Goal: Transaction & Acquisition: Purchase product/service

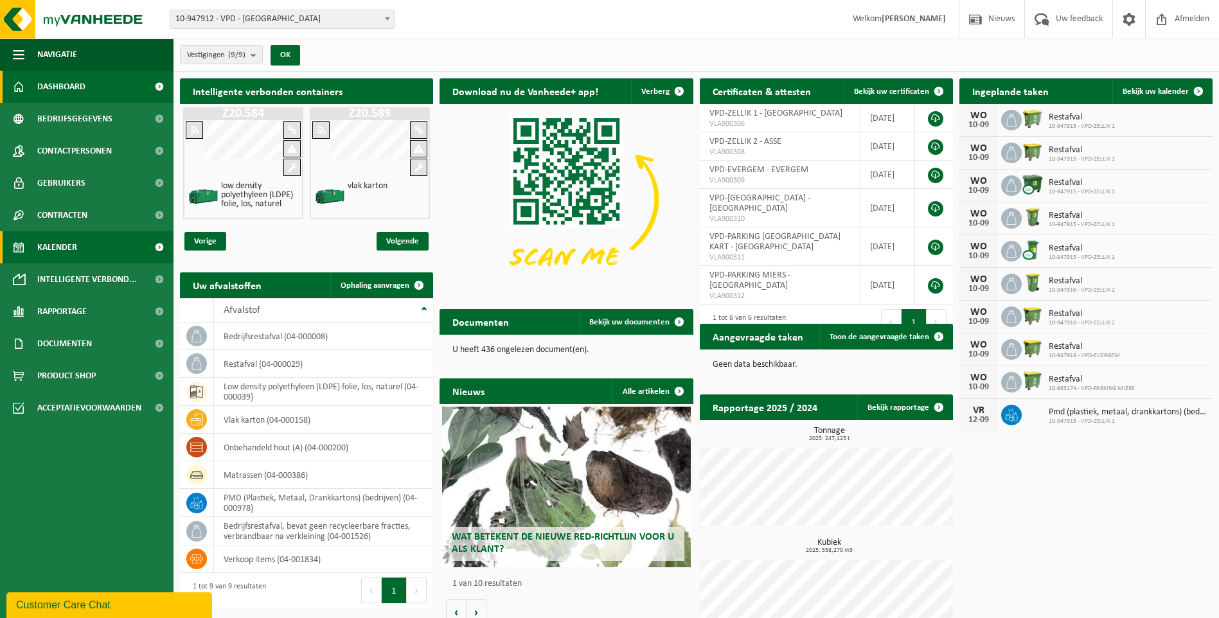
click at [58, 238] on span "Kalender" at bounding box center [57, 247] width 40 height 32
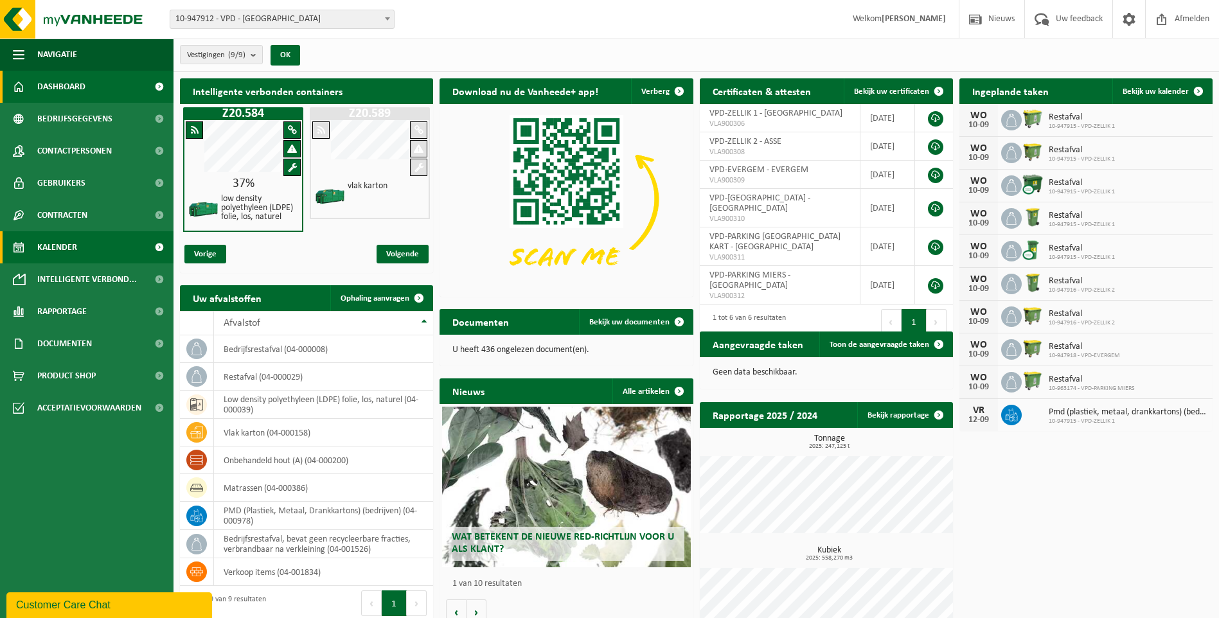
click at [54, 247] on span "Kalender" at bounding box center [57, 247] width 40 height 32
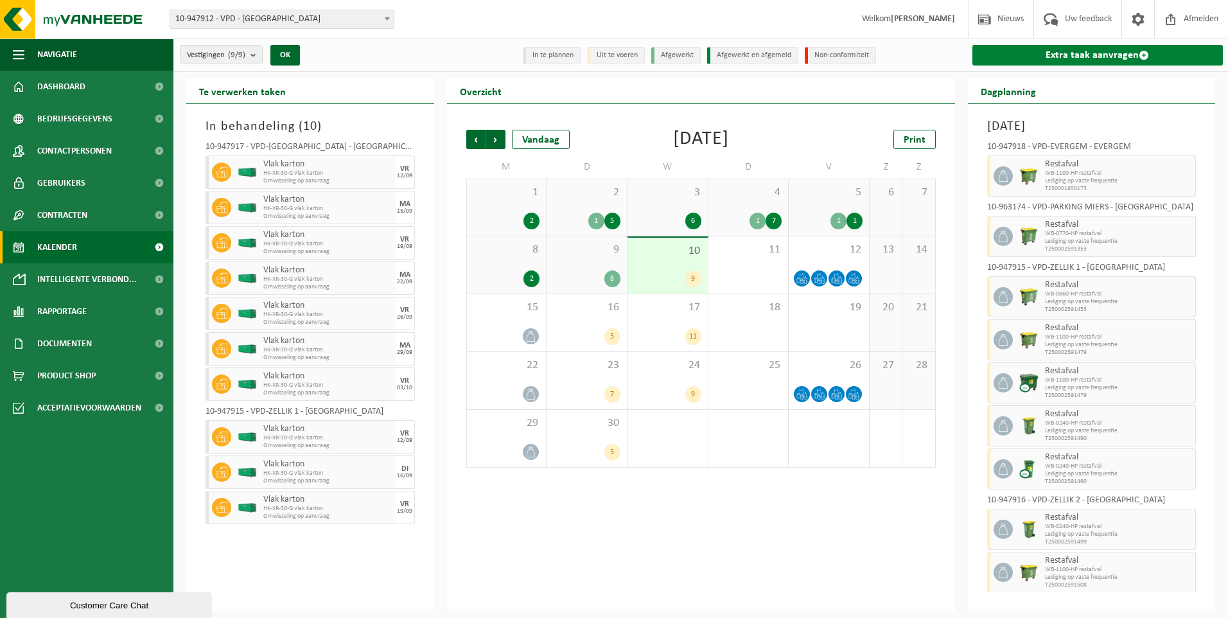
click at [1131, 51] on link "Extra taak aanvragen" at bounding box center [1098, 55] width 251 height 21
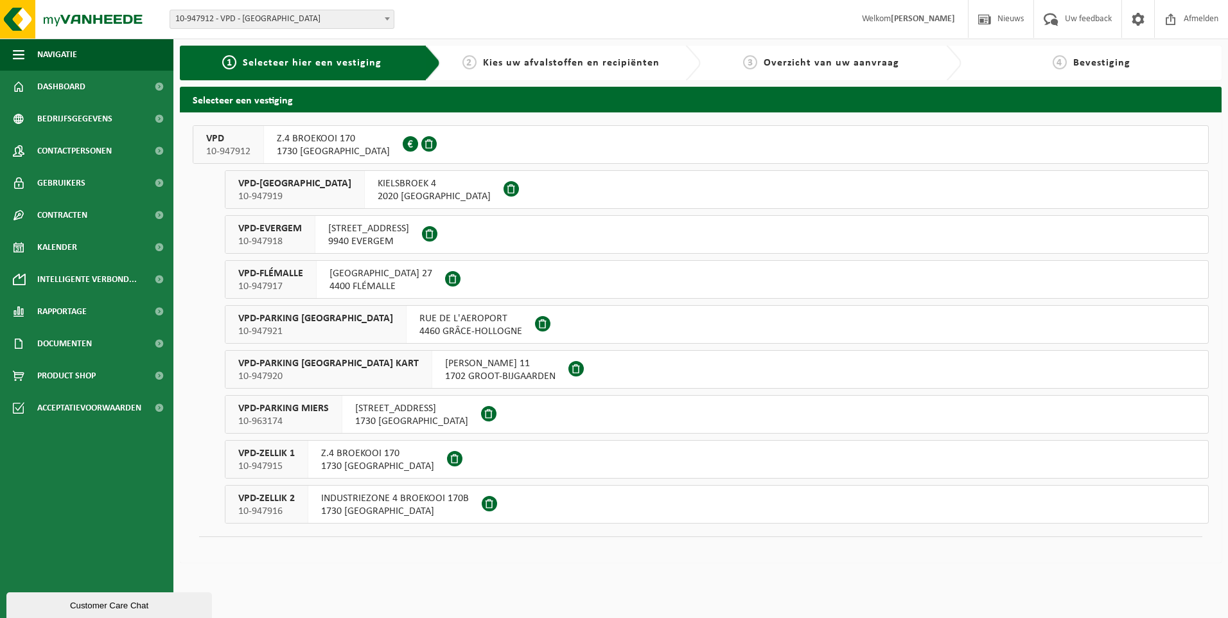
click at [264, 459] on span "VPD-ZELLIK 1" at bounding box center [266, 453] width 57 height 13
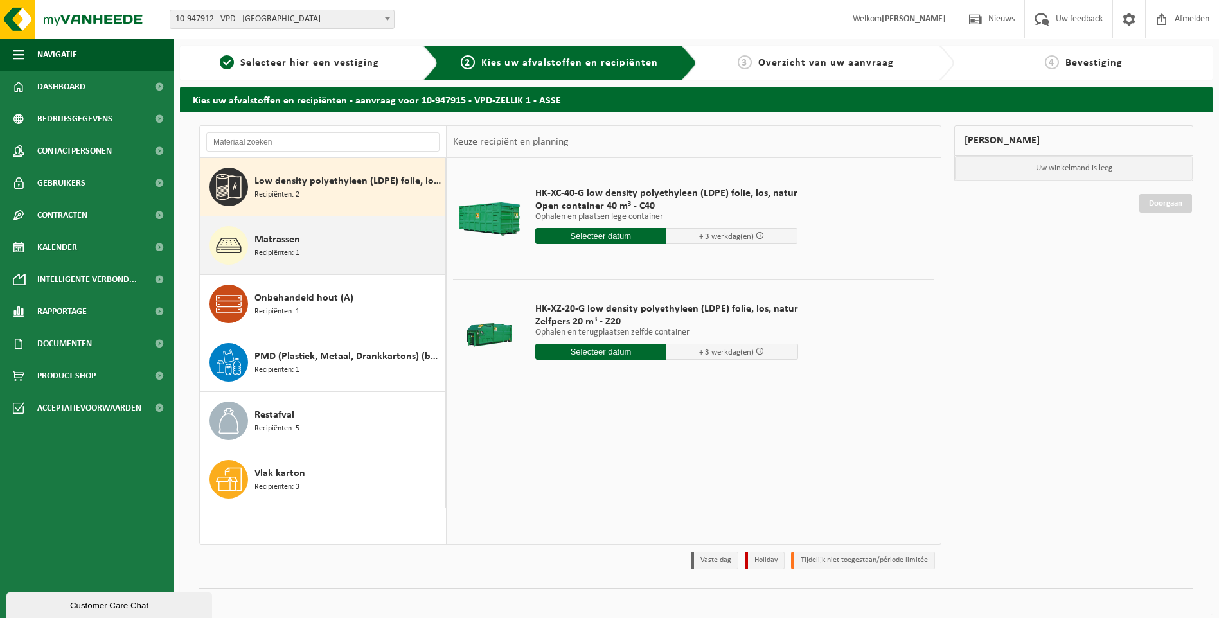
click at [285, 244] on span "Matrassen" at bounding box center [277, 239] width 46 height 15
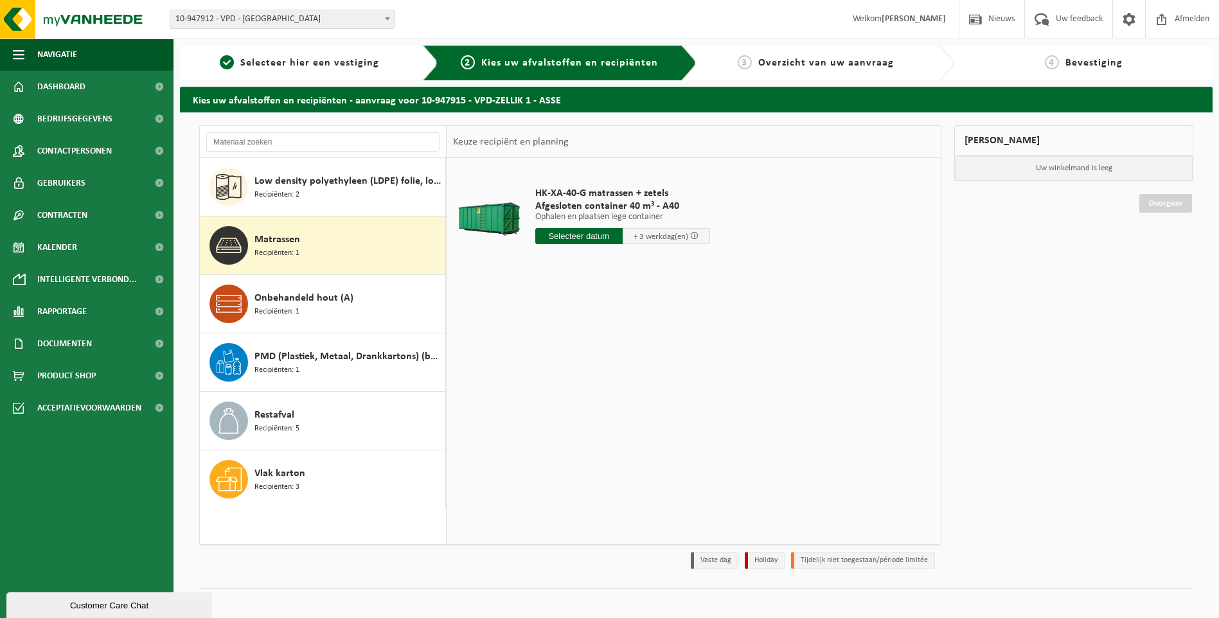
click at [576, 235] on input "text" at bounding box center [578, 236] width 87 height 16
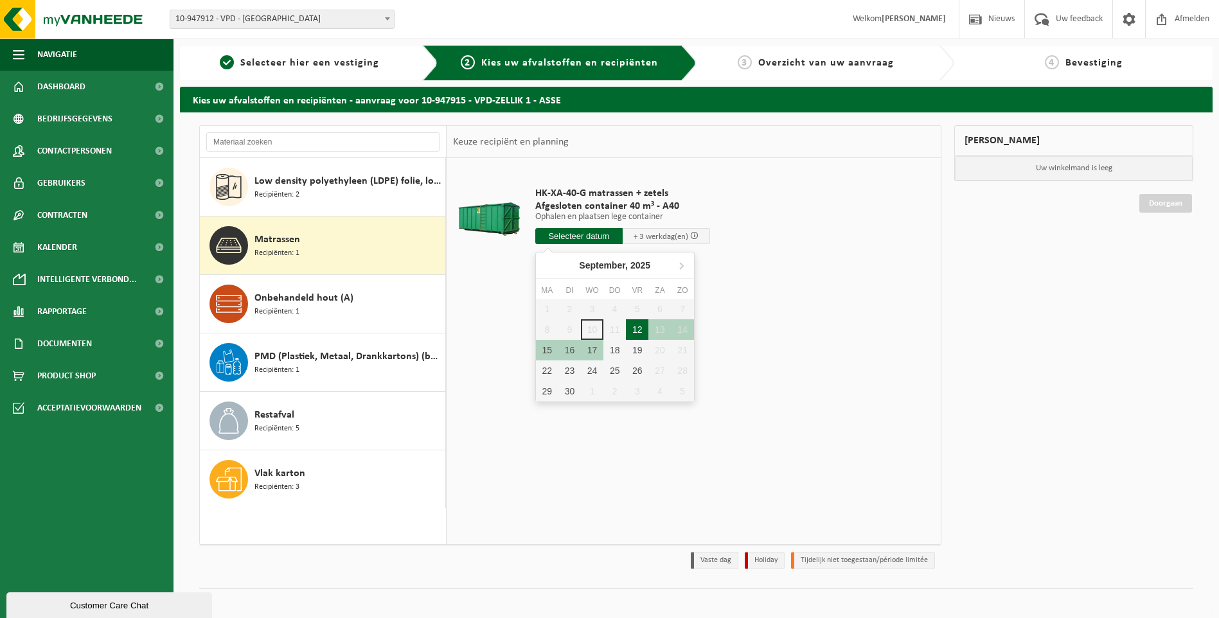
click at [640, 330] on div "12" at bounding box center [637, 329] width 22 height 21
type input "Van 2025-09-12"
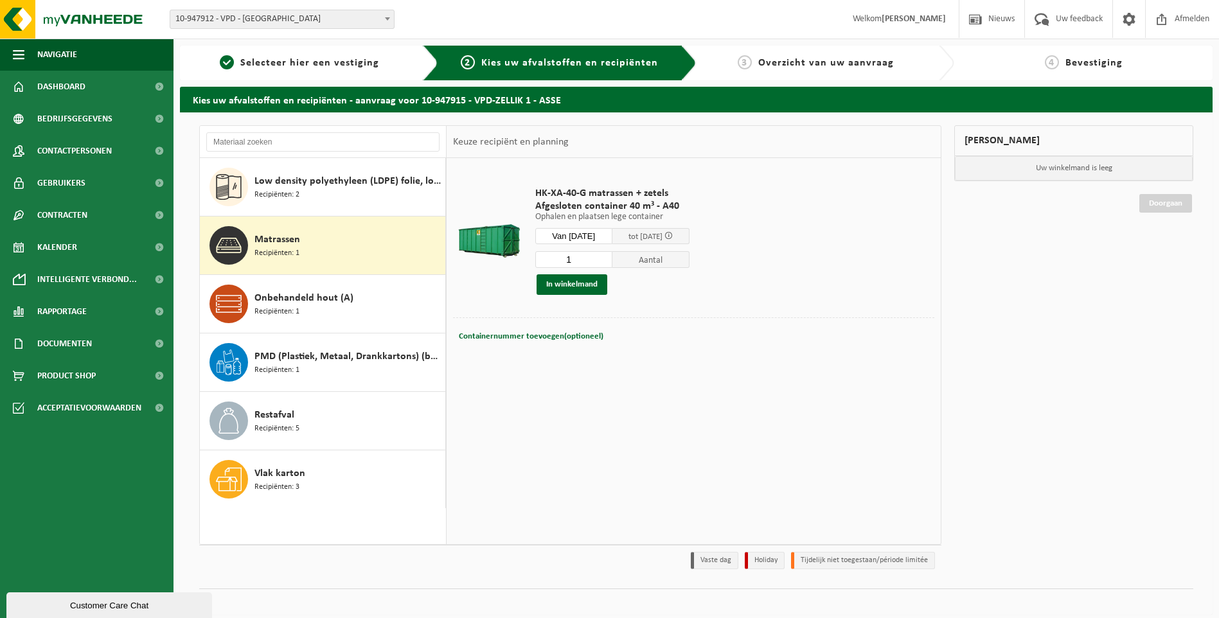
click at [605, 332] on div "Containernummer toevoegen(optioneel) Annuleren" at bounding box center [693, 337] width 475 height 18
click at [553, 337] on span "Containernummer toevoegen(optioneel)" at bounding box center [531, 336] width 145 height 8
type input "zetels R30-074"
click at [637, 389] on div "HK-XA-40-G matrassen + zetels Afgesloten container 40 m³ - A40 Ophalen en plaat…" at bounding box center [693, 350] width 494 height 385
click at [617, 367] on td at bounding box center [693, 365] width 481 height 6
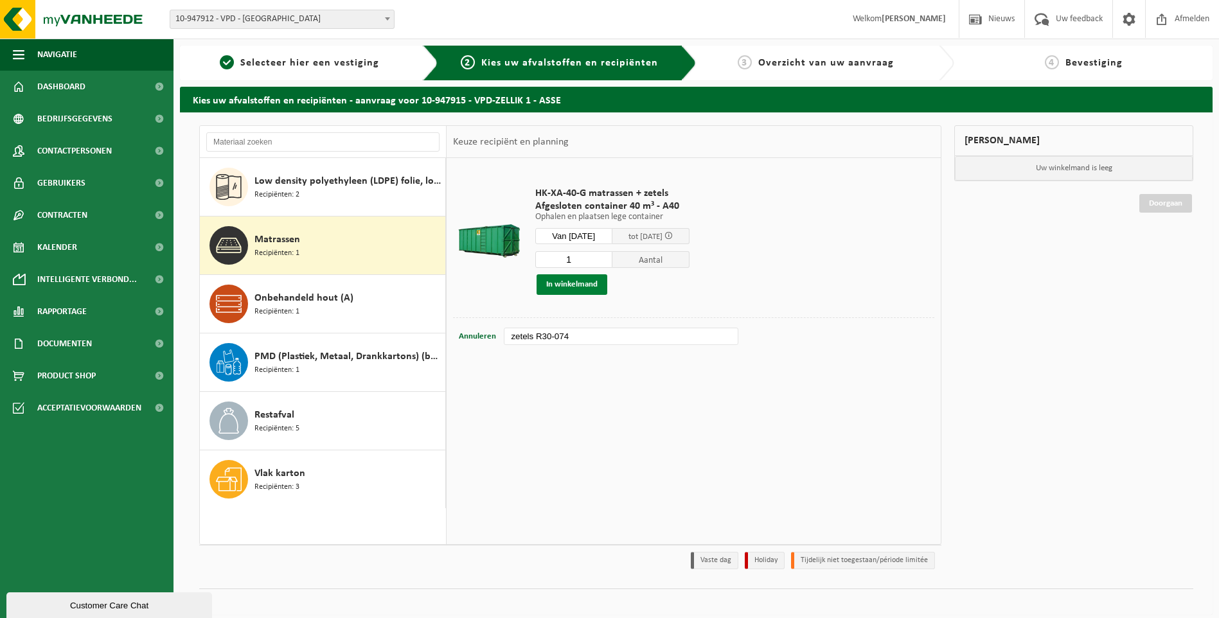
click at [578, 285] on button "In winkelmand" at bounding box center [571, 284] width 71 height 21
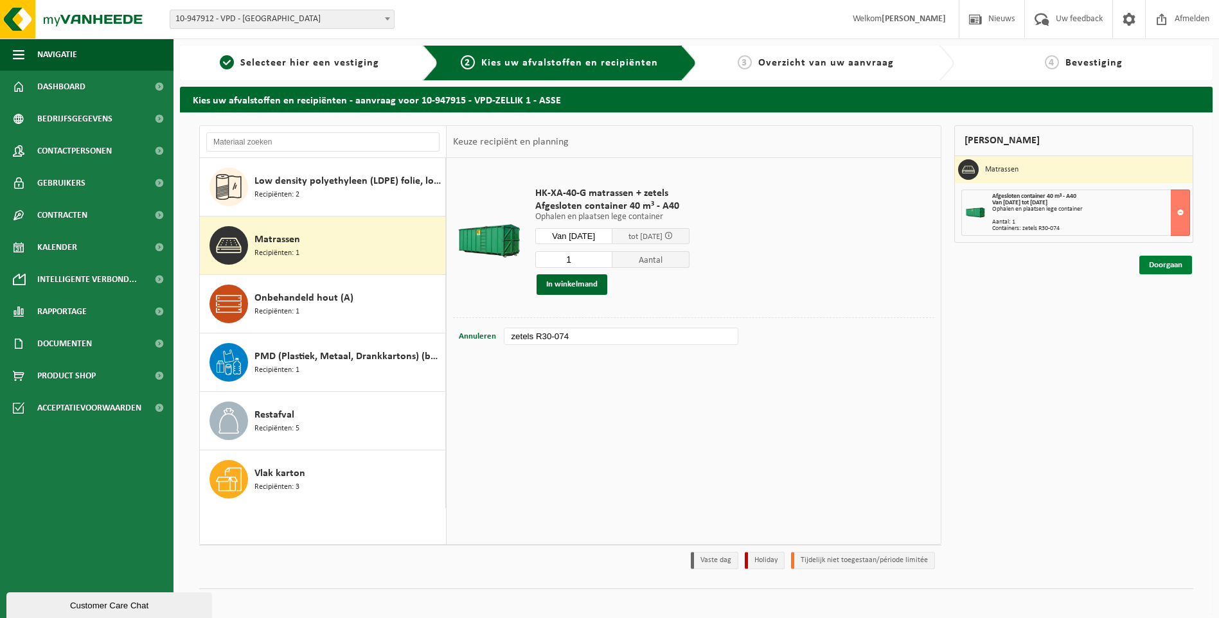
click at [1174, 267] on link "Doorgaan" at bounding box center [1165, 265] width 53 height 19
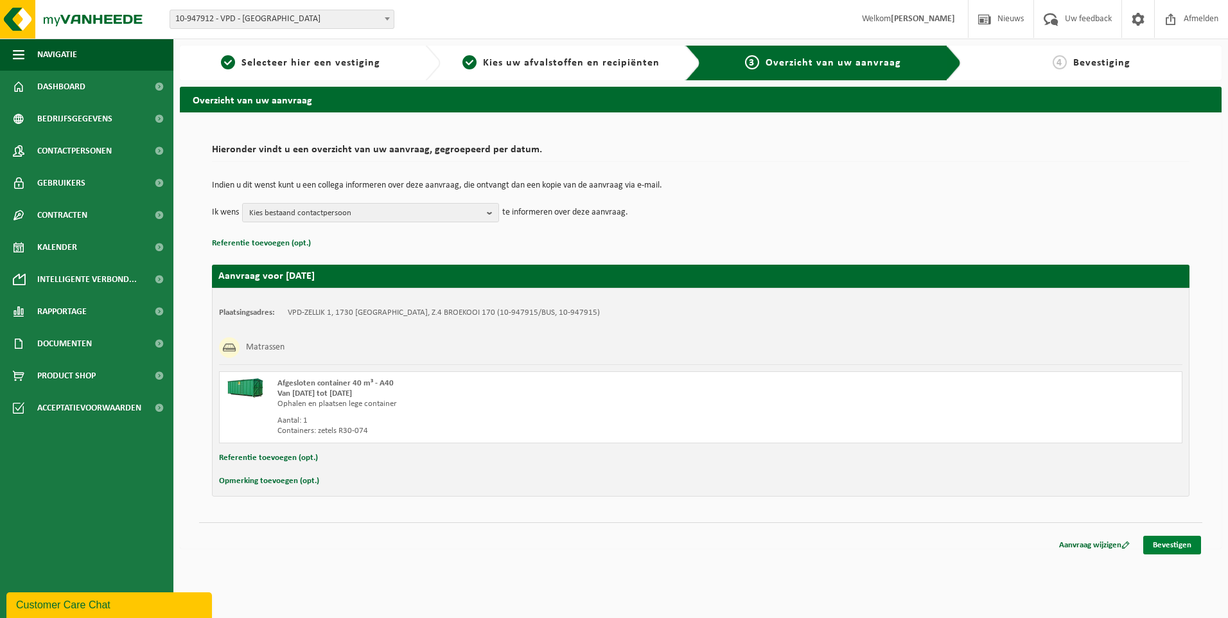
click at [1192, 542] on link "Bevestigen" at bounding box center [1173, 545] width 58 height 19
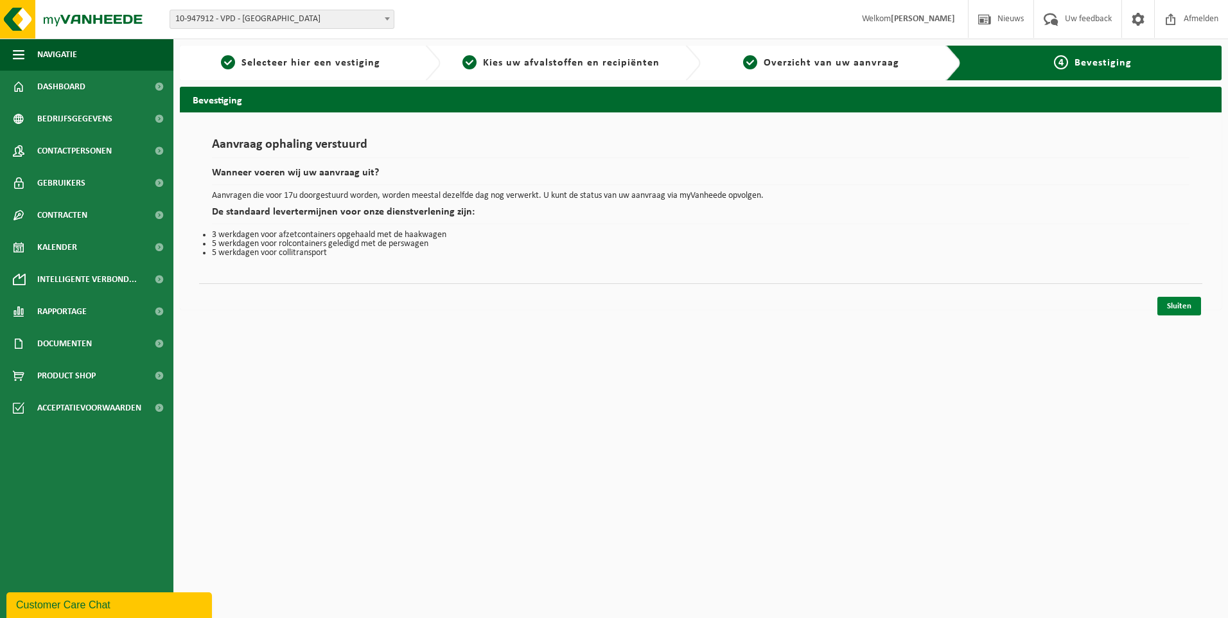
click at [1183, 306] on link "Sluiten" at bounding box center [1180, 306] width 44 height 19
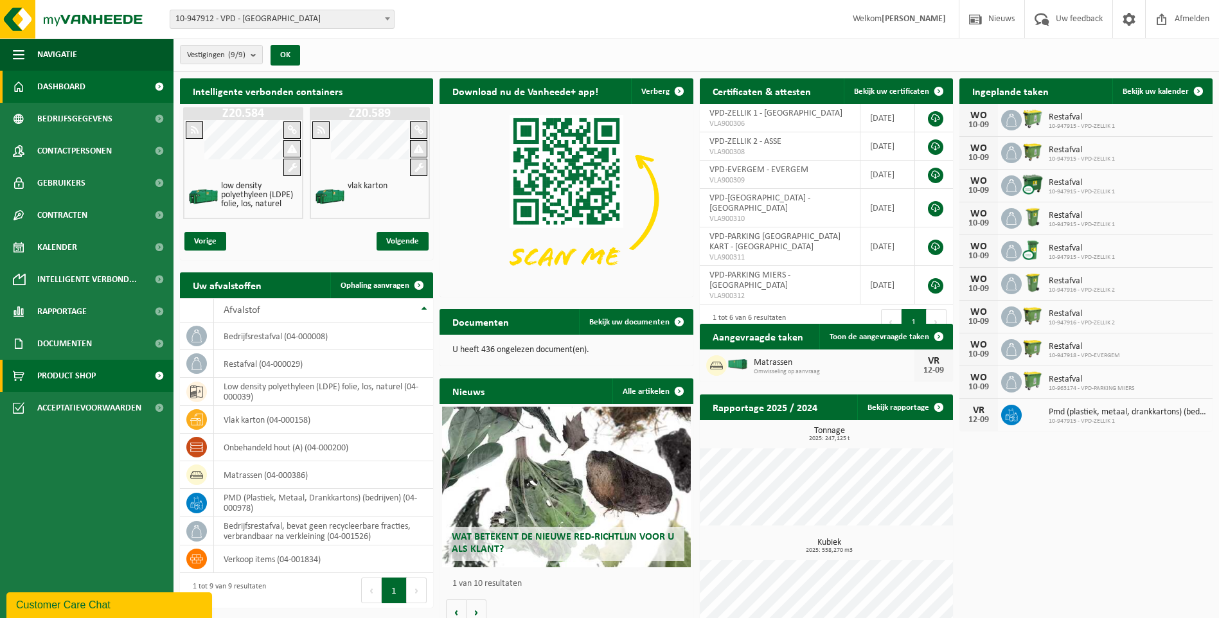
click at [65, 372] on span "Product Shop" at bounding box center [66, 376] width 58 height 32
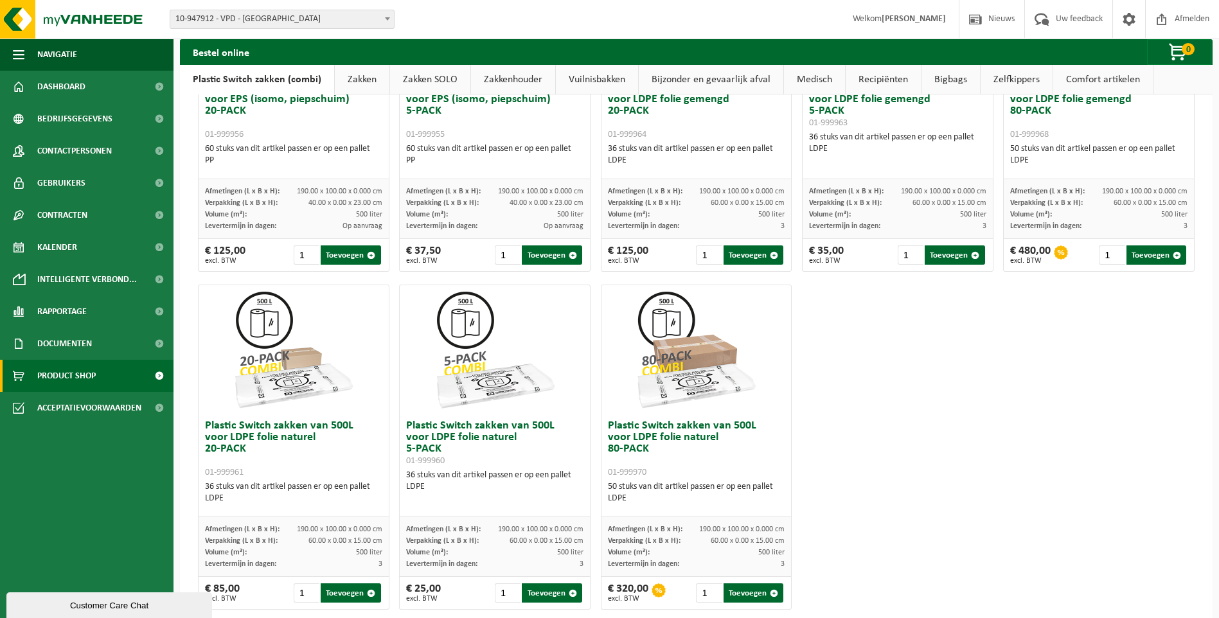
scroll to position [588, 0]
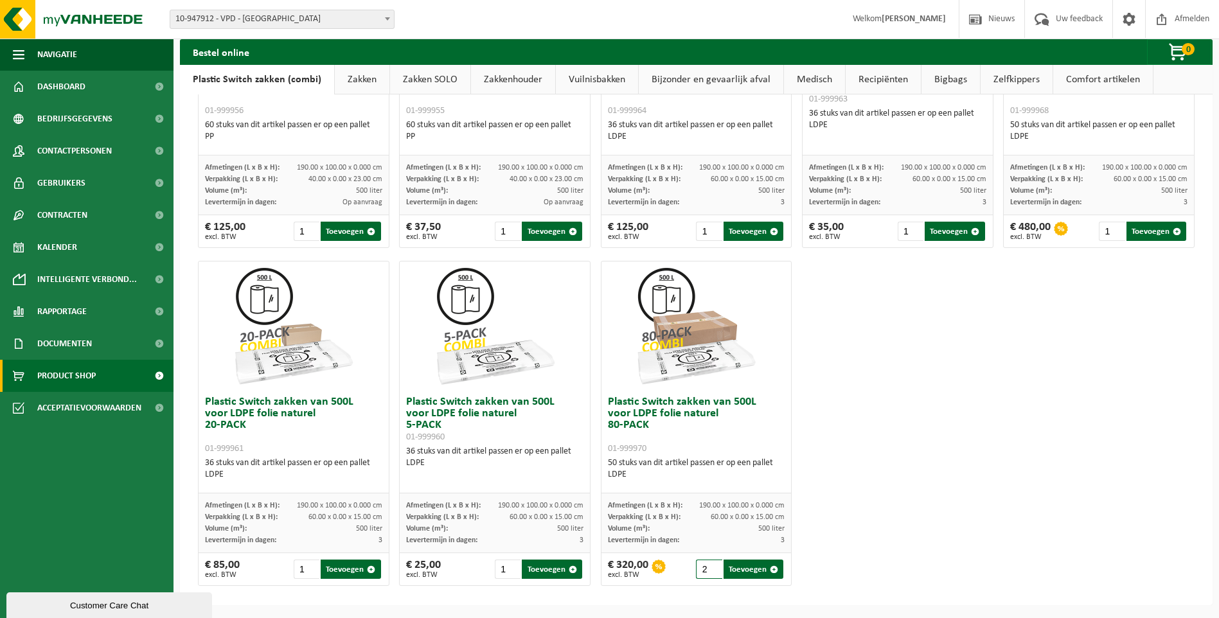
click at [709, 567] on input "2" at bounding box center [709, 569] width 26 height 19
click at [747, 570] on button "Toevoegen" at bounding box center [753, 569] width 60 height 19
type input "1"
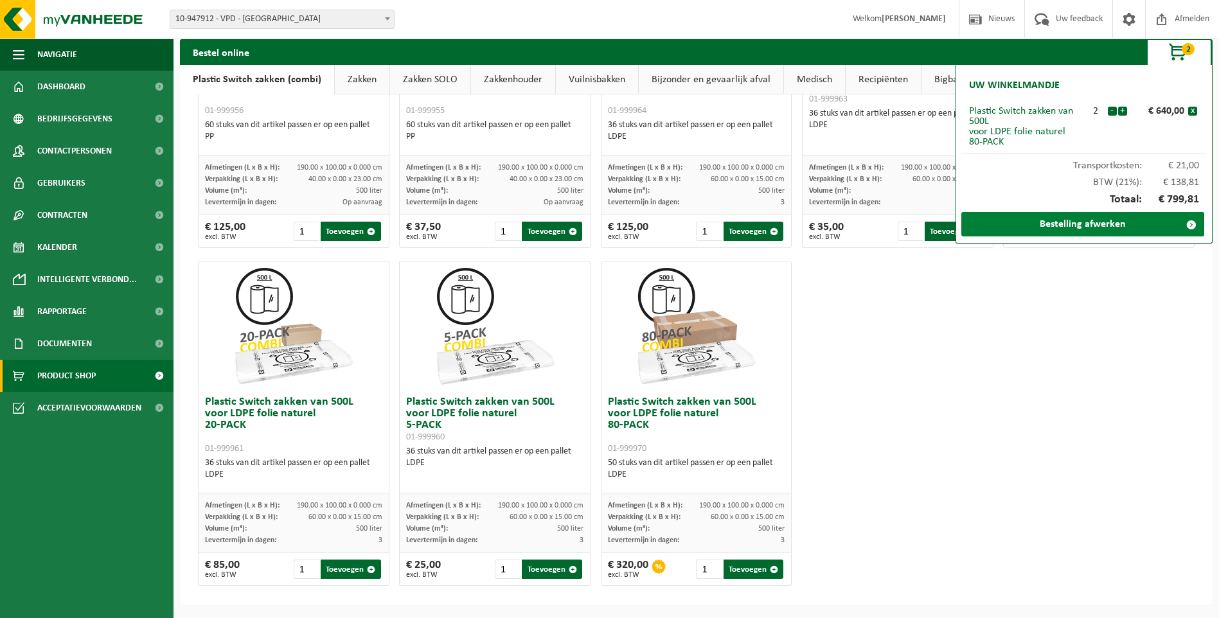
click at [1096, 223] on link "Bestelling afwerken" at bounding box center [1082, 224] width 243 height 24
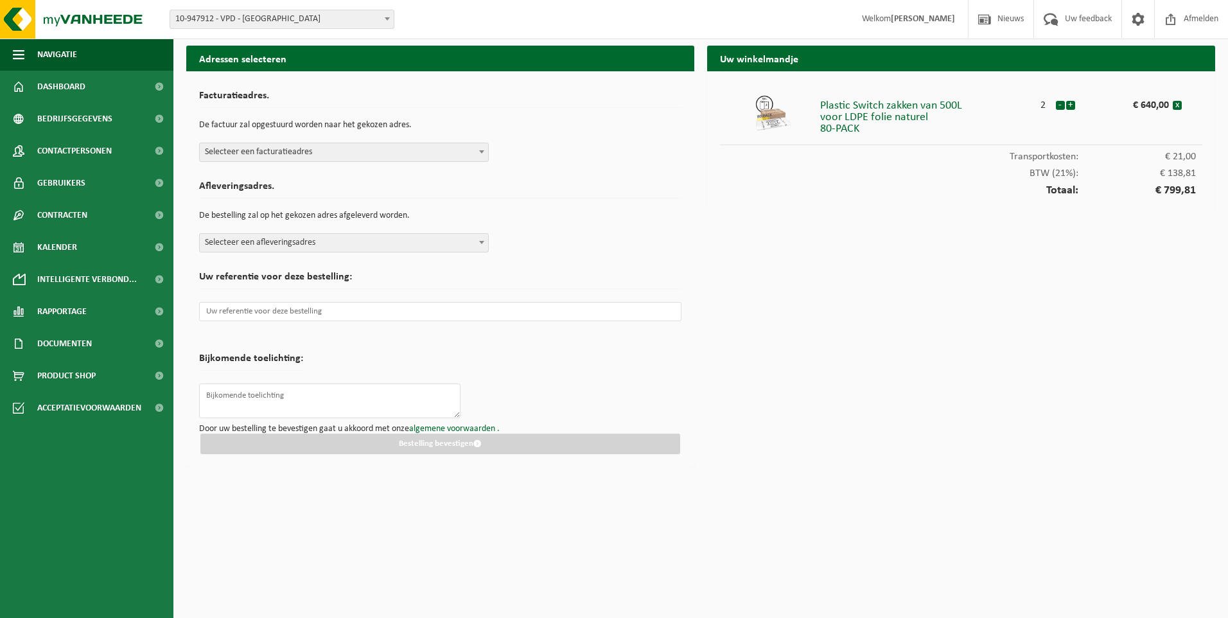
click at [481, 151] on b at bounding box center [481, 151] width 5 height 3
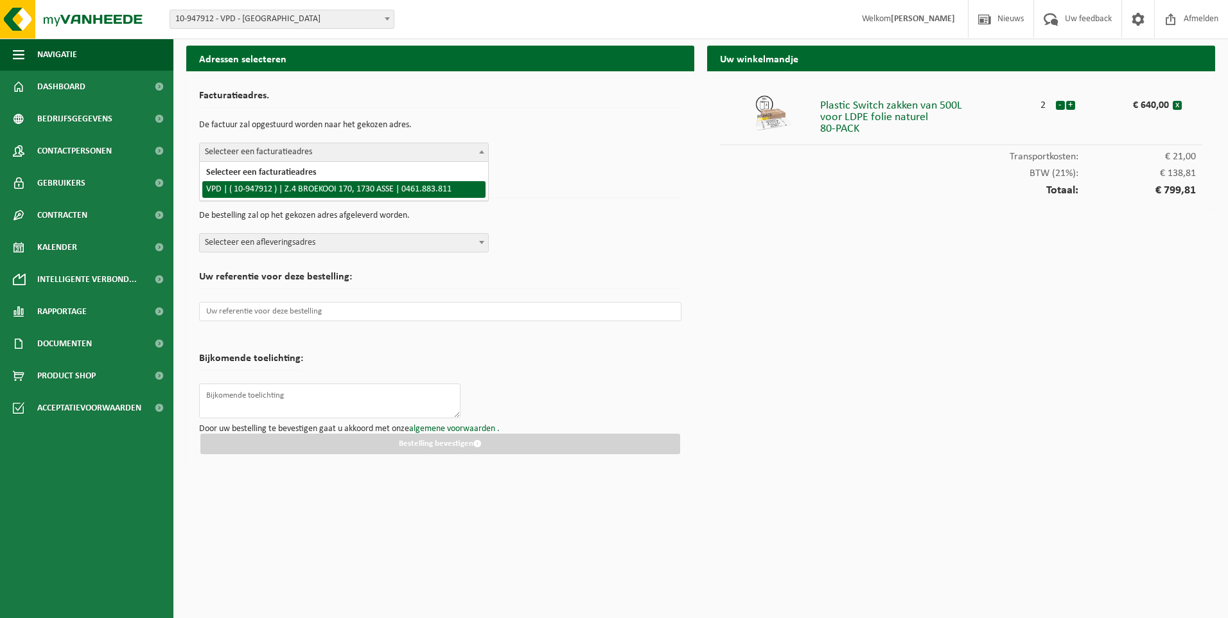
select select "142411"
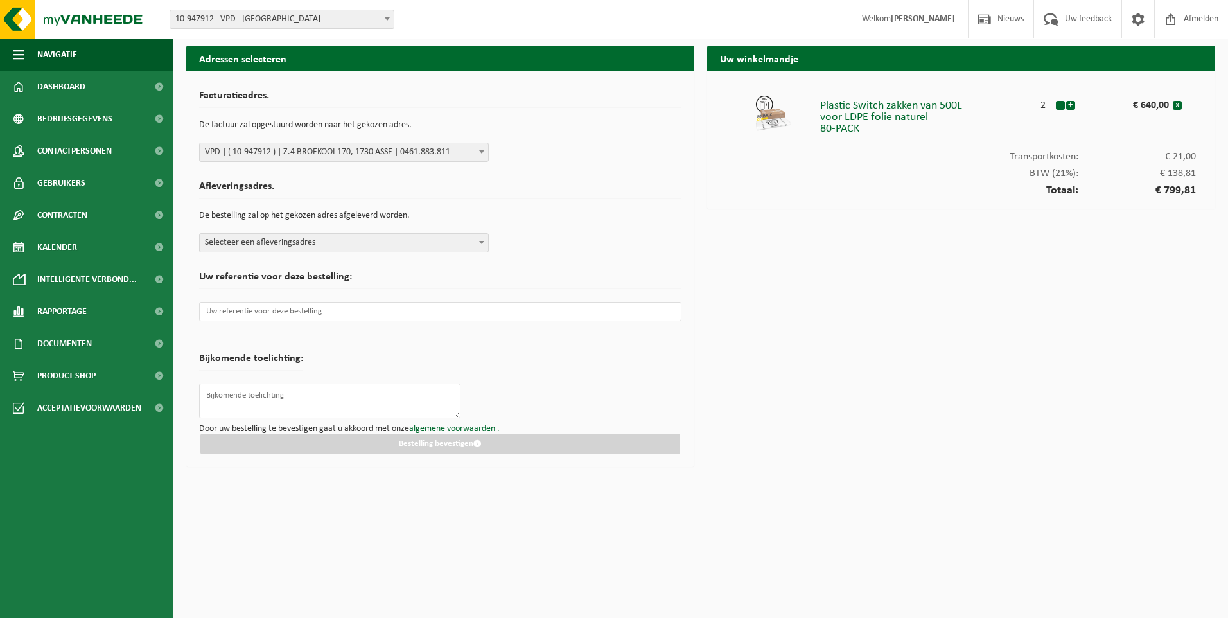
click at [481, 243] on b at bounding box center [481, 242] width 5 height 3
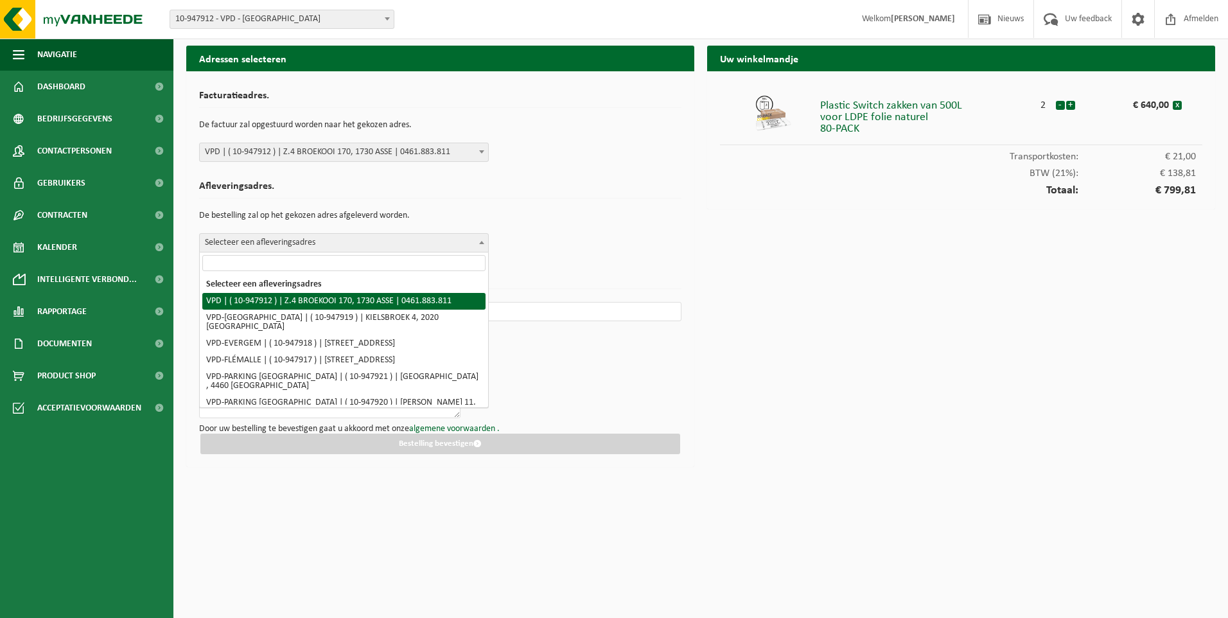
select select "142411"
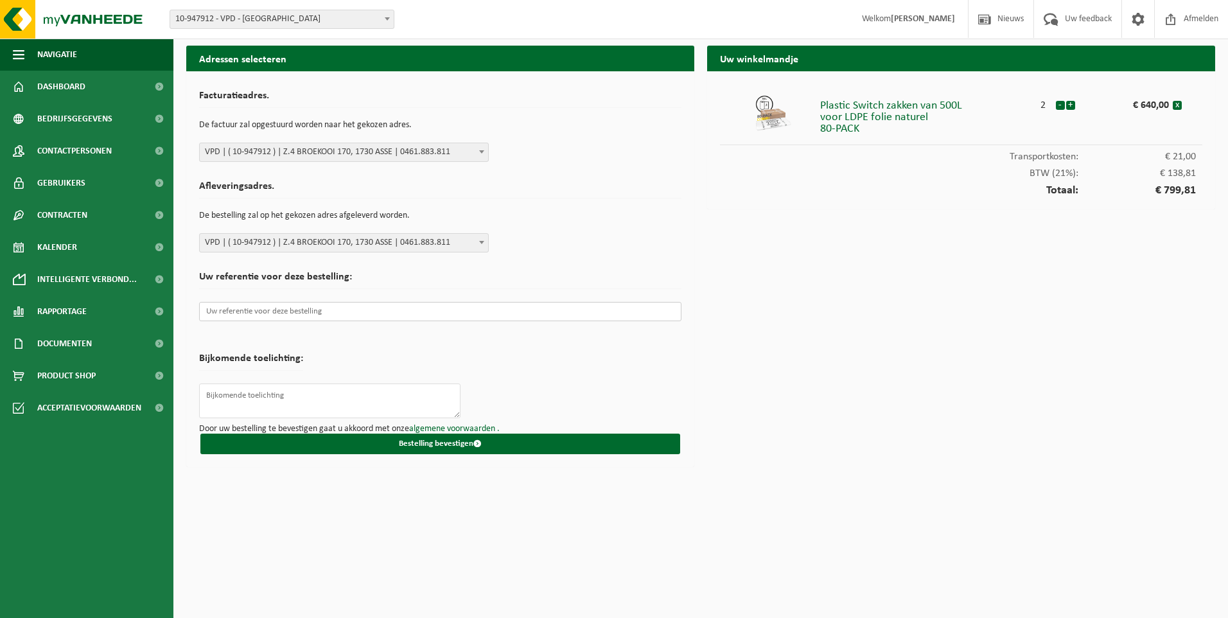
click at [296, 305] on input "text" at bounding box center [440, 311] width 482 height 19
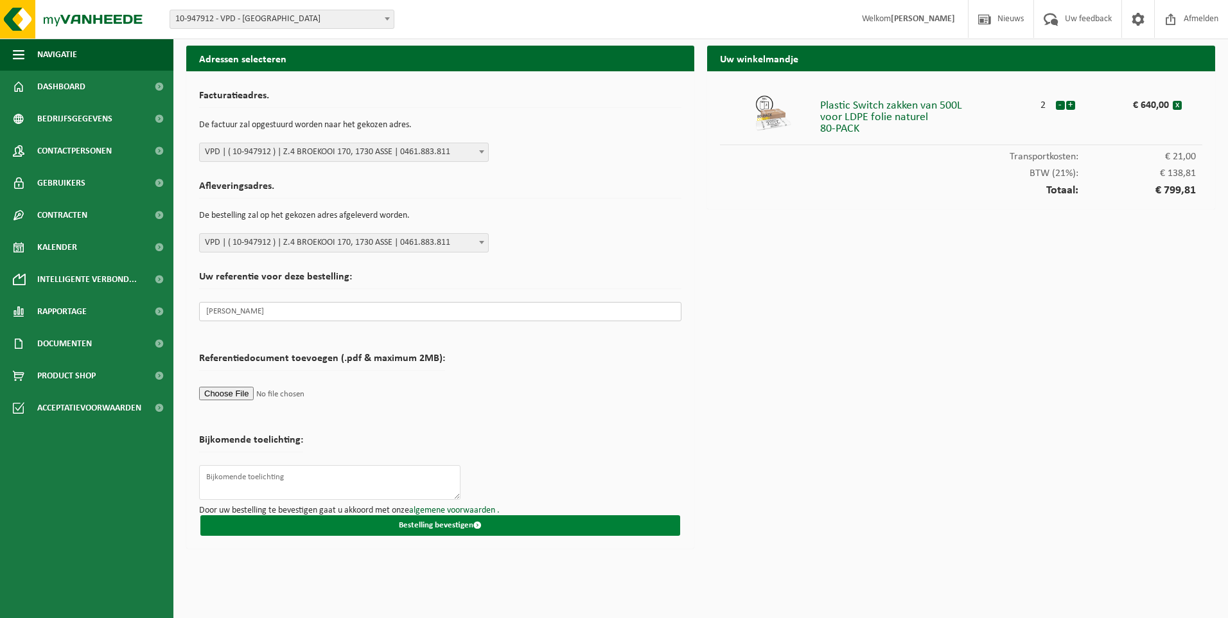
type input "vasile pop"
click at [444, 528] on button "Bestelling bevestigen" at bounding box center [440, 525] width 480 height 21
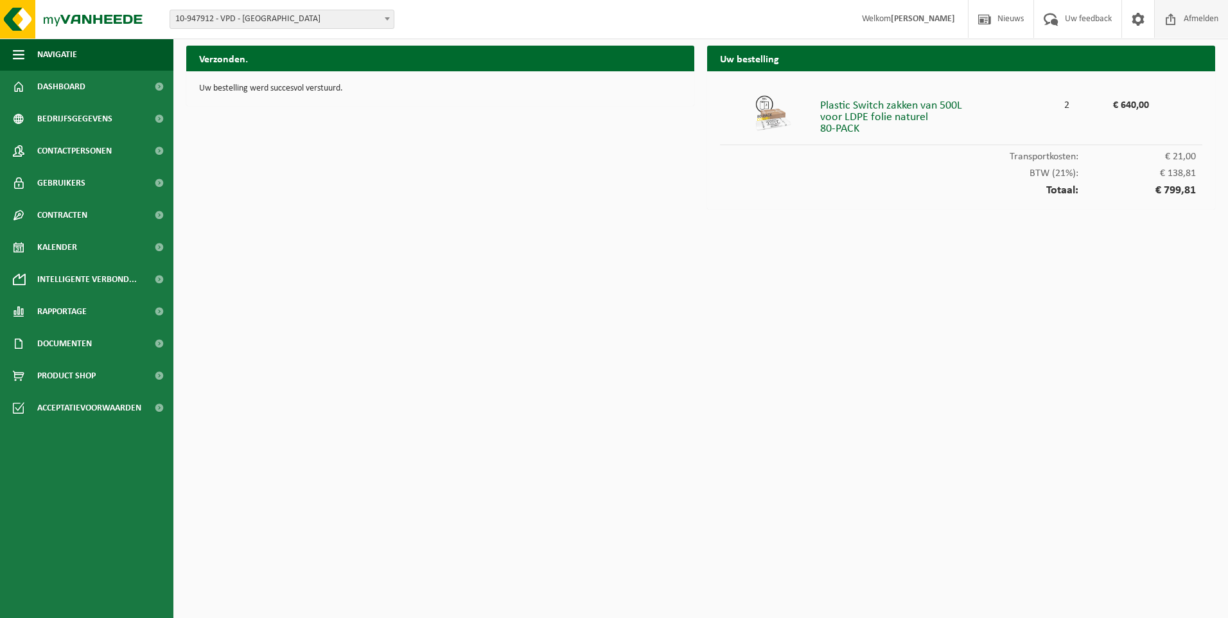
click at [1197, 23] on span "Afmelden" at bounding box center [1201, 19] width 41 height 38
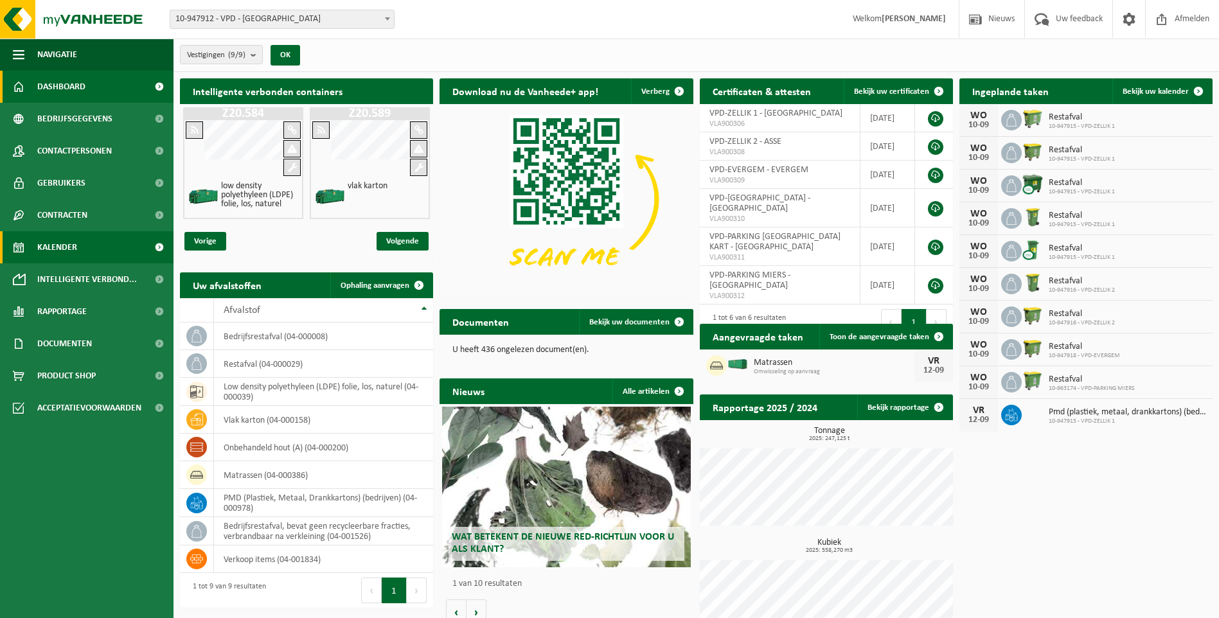
click at [45, 246] on span "Kalender" at bounding box center [57, 247] width 40 height 32
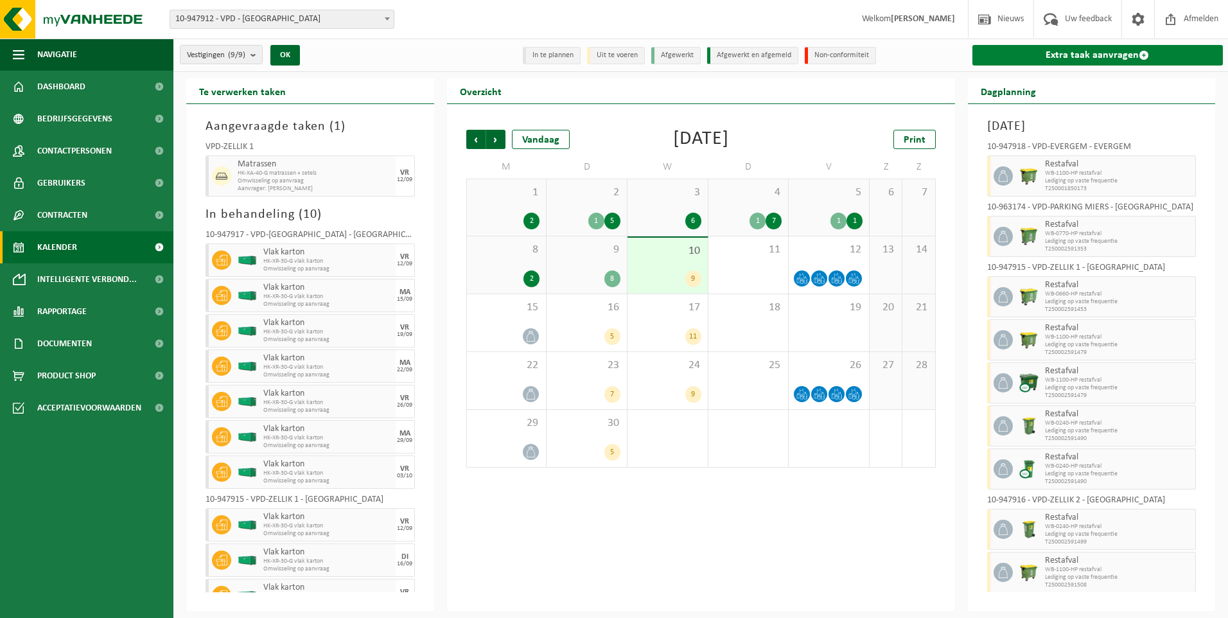
click at [1091, 52] on link "Extra taak aanvragen" at bounding box center [1098, 55] width 251 height 21
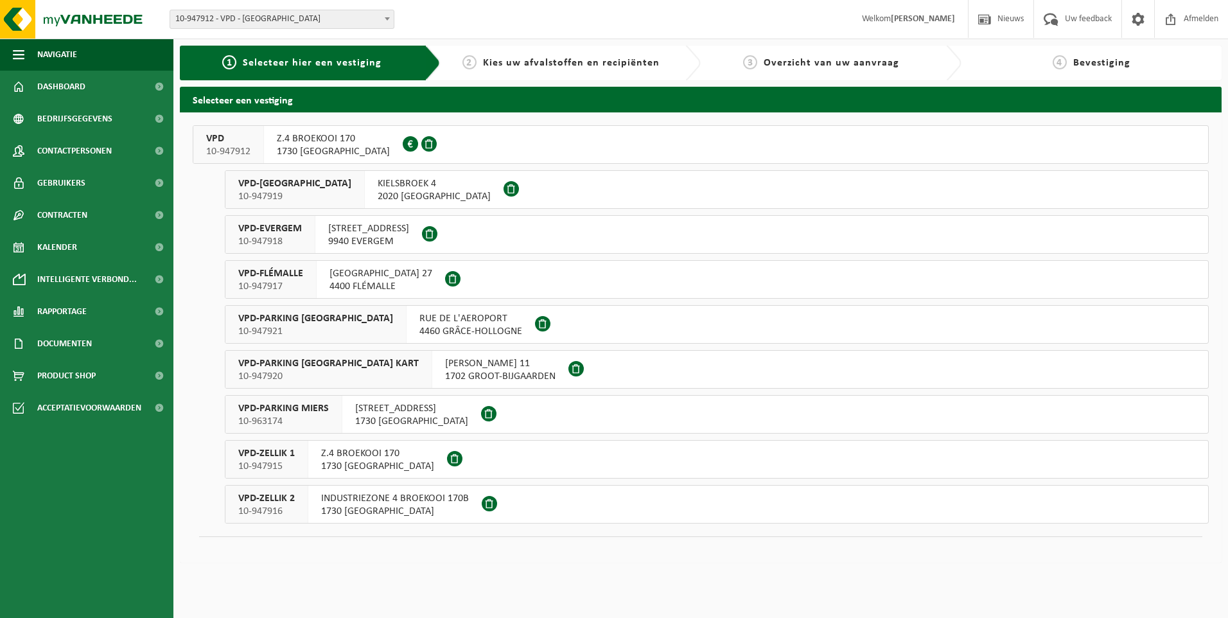
click at [278, 190] on span "10-947919" at bounding box center [294, 196] width 113 height 13
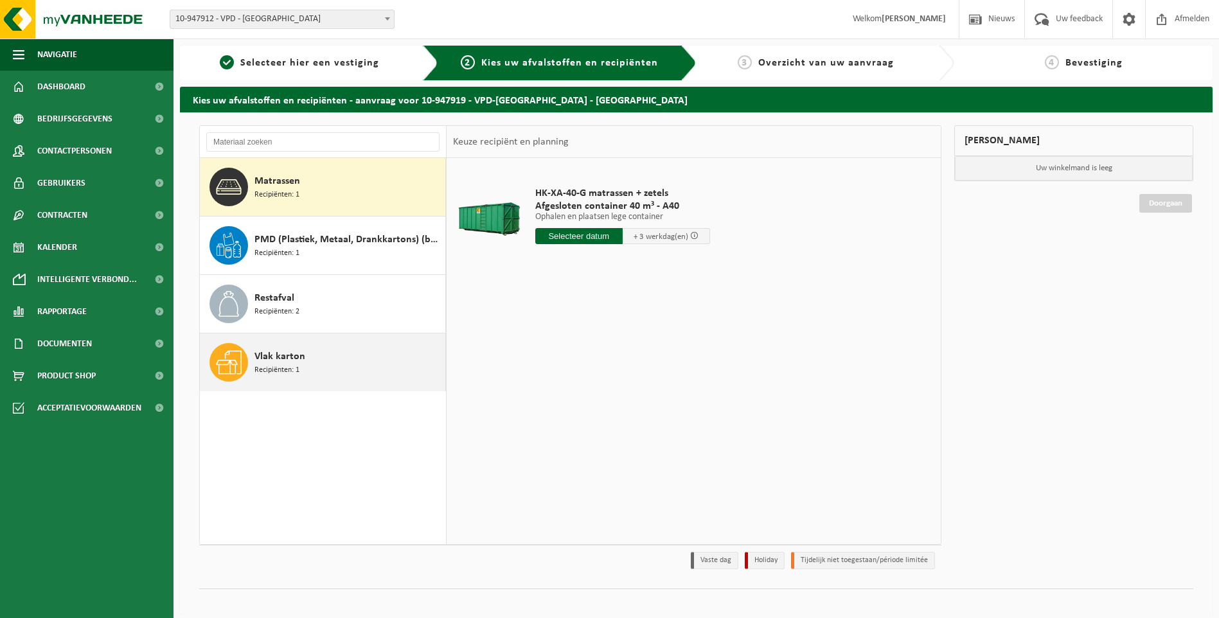
click at [276, 360] on span "Vlak karton" at bounding box center [279, 356] width 51 height 15
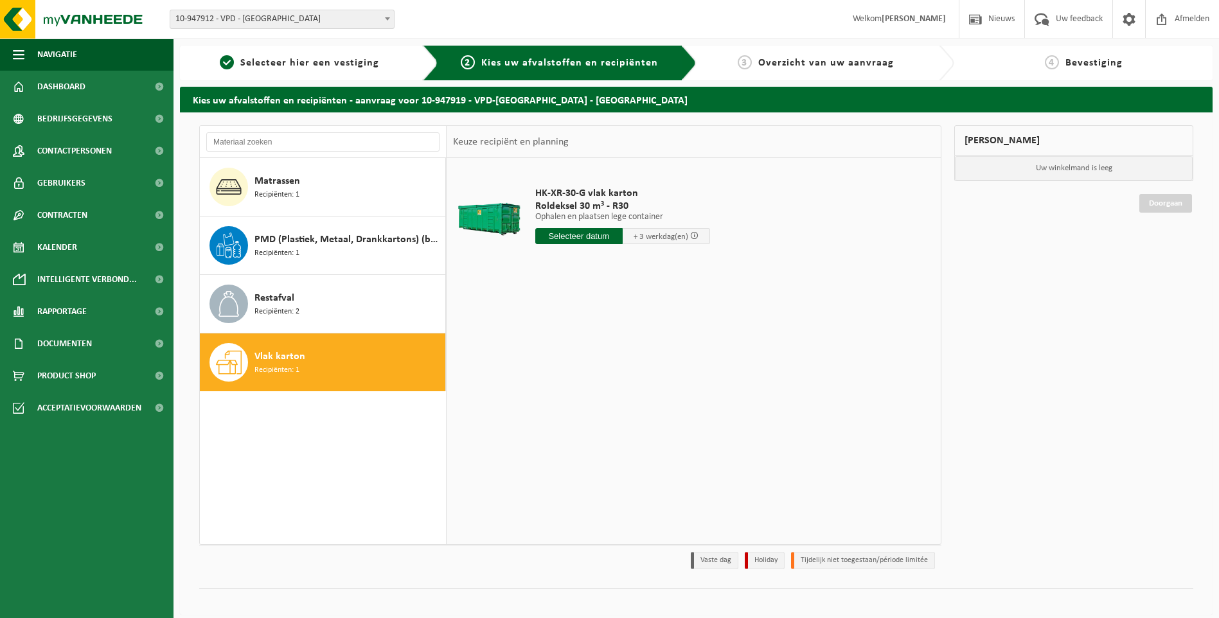
click at [581, 241] on input "text" at bounding box center [578, 236] width 87 height 16
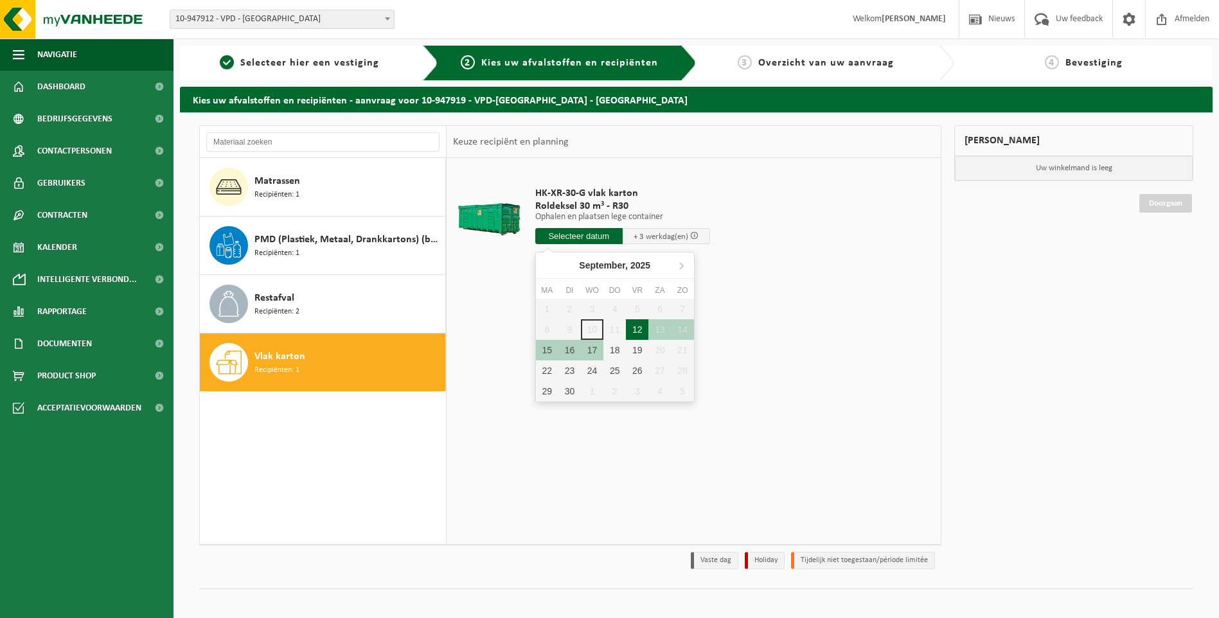
click at [639, 333] on div "12" at bounding box center [637, 329] width 22 height 21
type input "Van [DATE]"
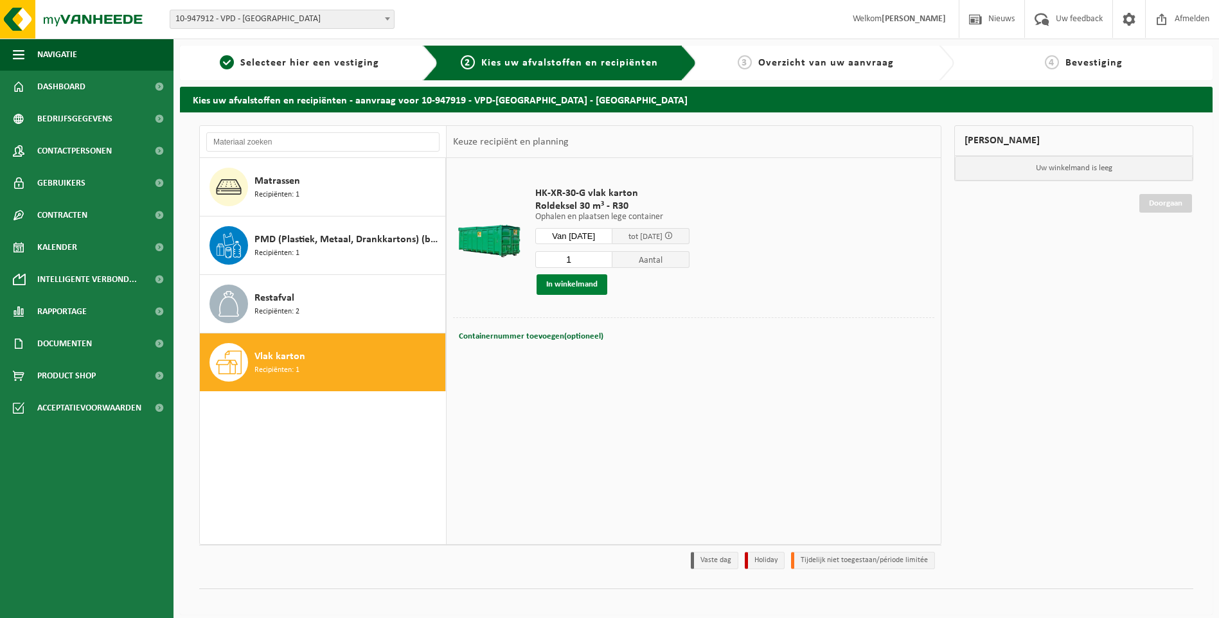
click at [567, 287] on button "In winkelmand" at bounding box center [571, 284] width 71 height 21
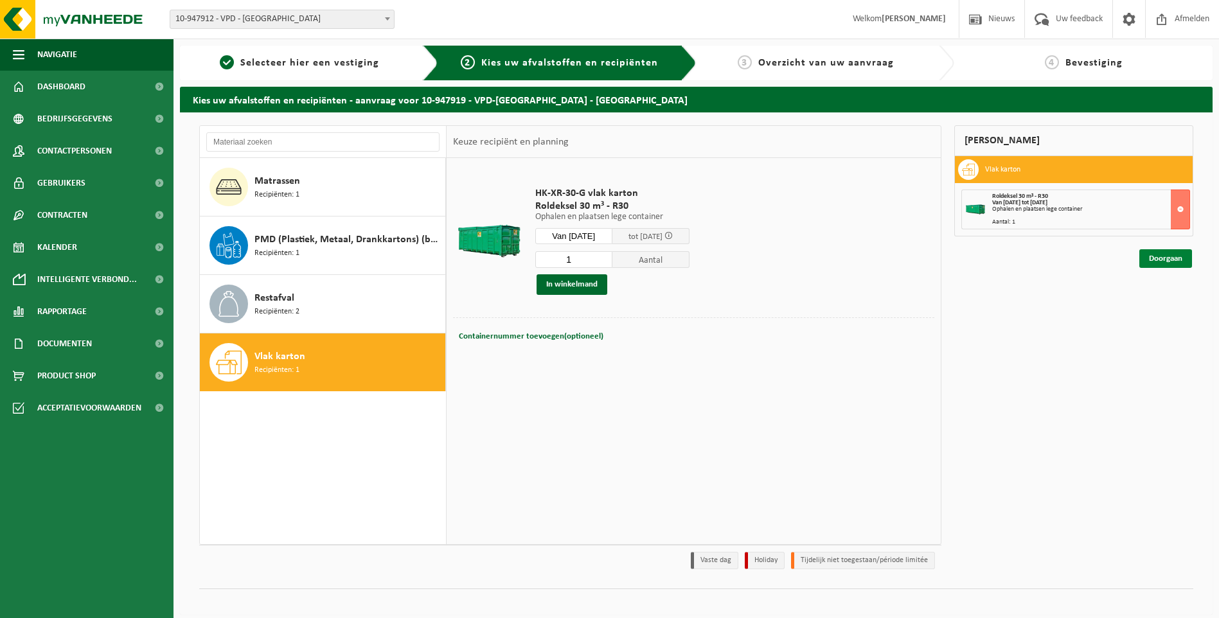
click at [1165, 260] on link "Doorgaan" at bounding box center [1165, 258] width 53 height 19
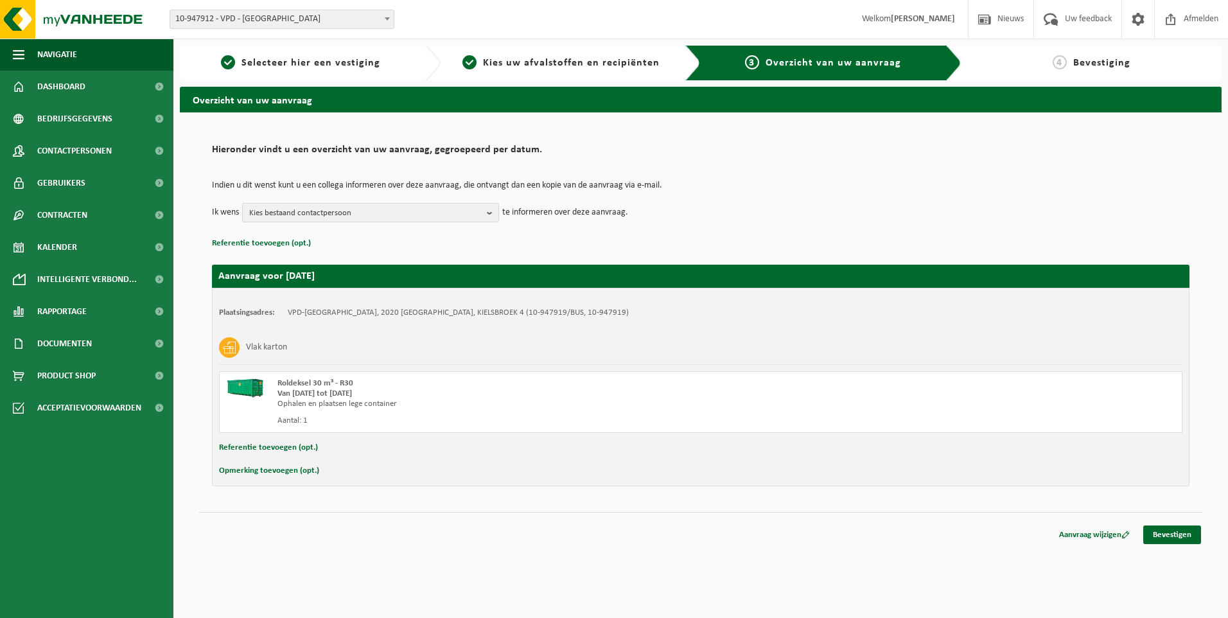
click at [495, 211] on b "button" at bounding box center [493, 213] width 12 height 18
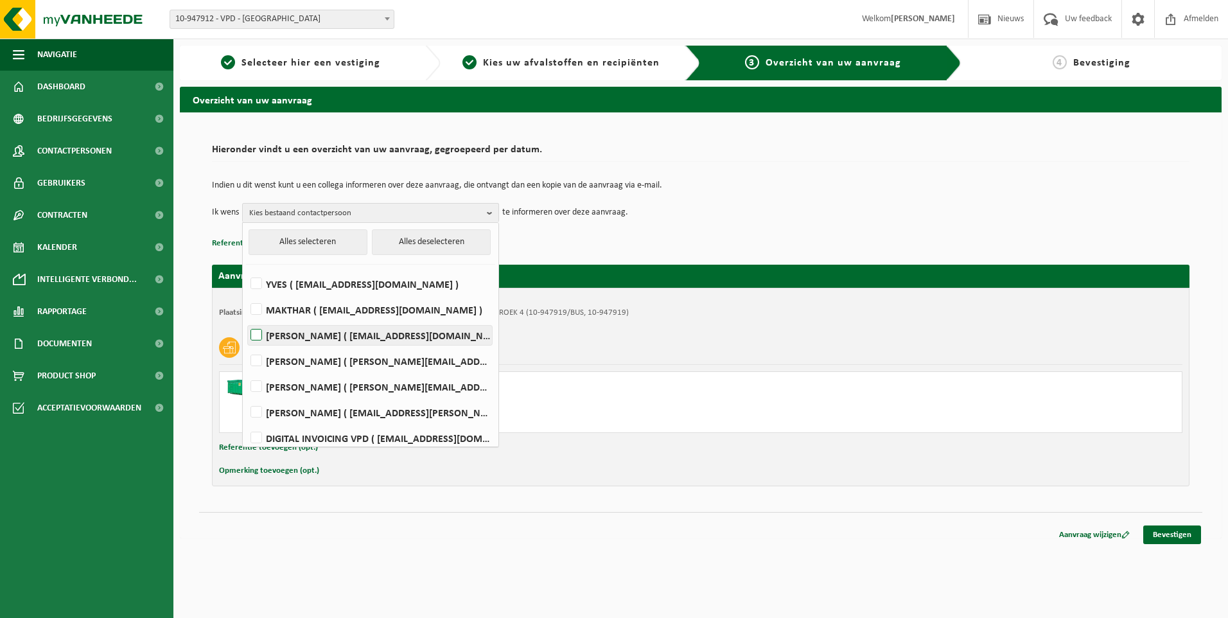
click at [383, 337] on label "ROMAIN ( romain@vpd.eu )" at bounding box center [370, 335] width 244 height 19
click at [246, 319] on input "ROMAIN ( romain@vpd.eu )" at bounding box center [245, 319] width 1 height 1
checkbox input "true"
click at [1175, 537] on link "Bevestigen" at bounding box center [1173, 535] width 58 height 19
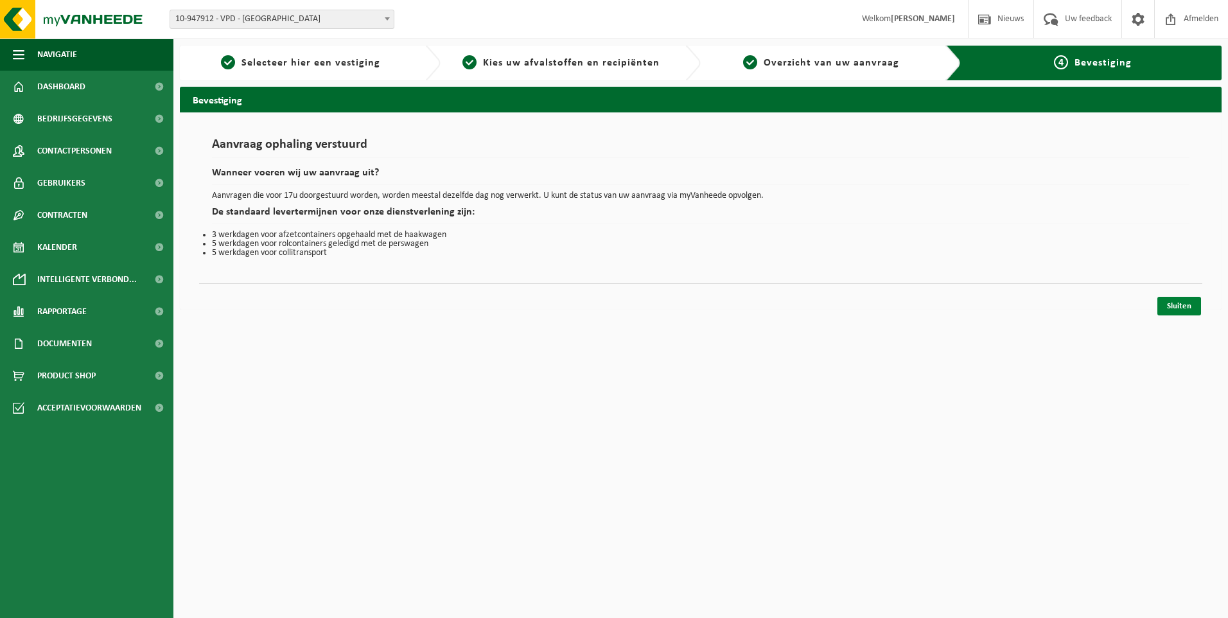
click at [1181, 310] on link "Sluiten" at bounding box center [1180, 306] width 44 height 19
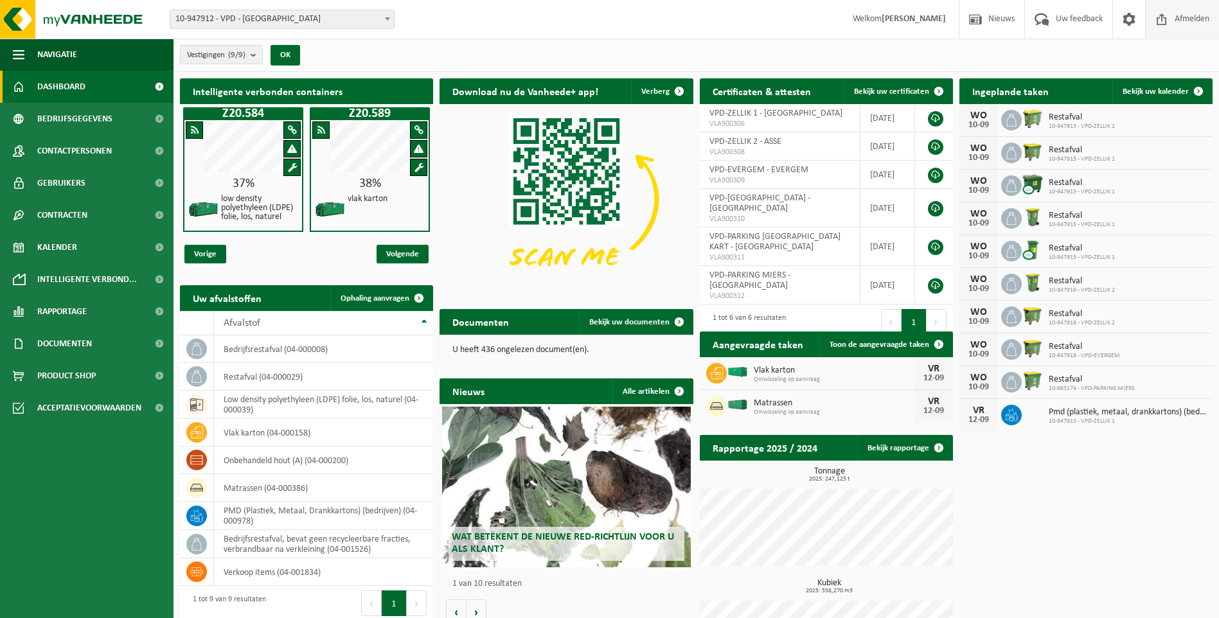
drag, startPoint x: 1190, startPoint y: 22, endPoint x: 1185, endPoint y: 26, distance: 6.9
click at [1190, 22] on span "Afmelden" at bounding box center [1191, 19] width 41 height 38
